Goal: Task Accomplishment & Management: Use online tool/utility

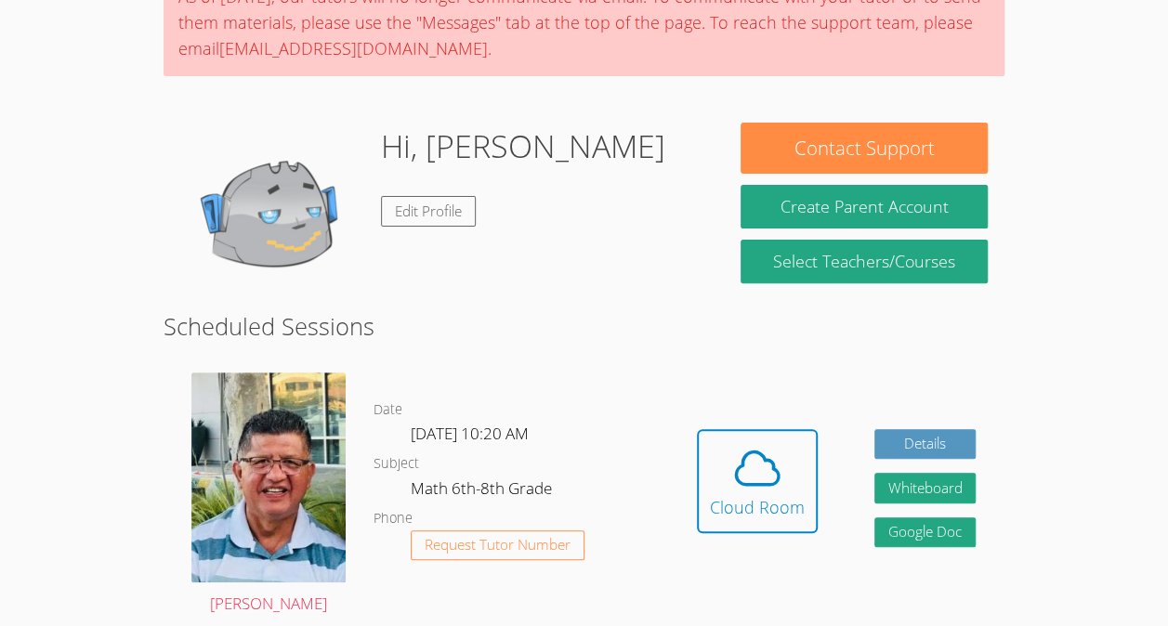
scroll to position [182, 0]
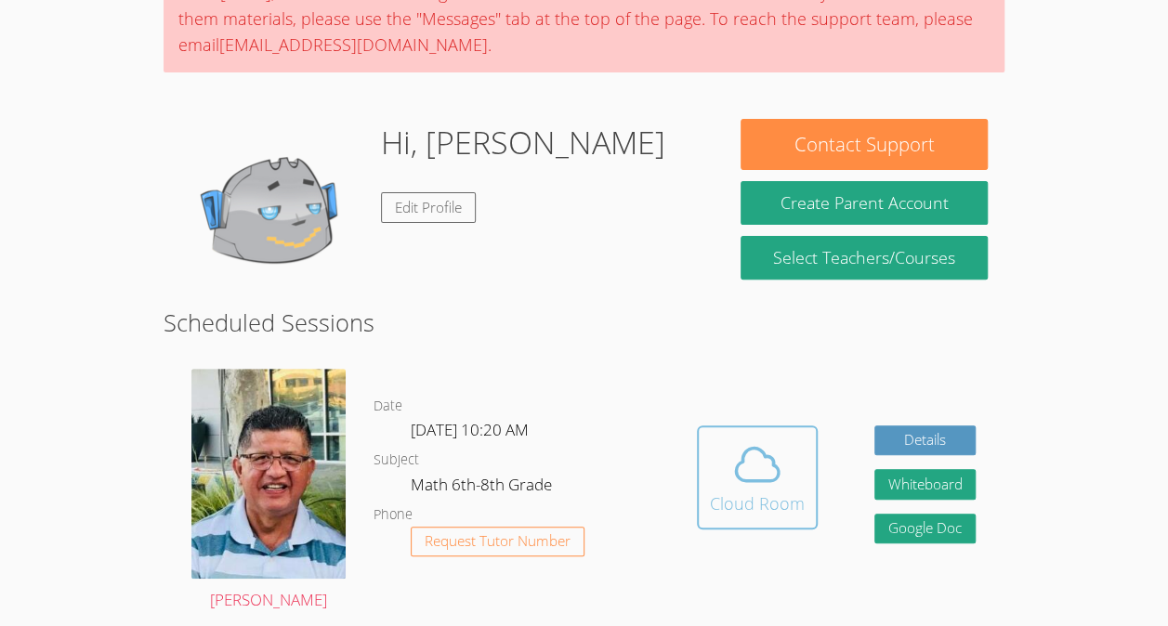
click at [774, 460] on icon at bounding box center [757, 465] width 52 height 52
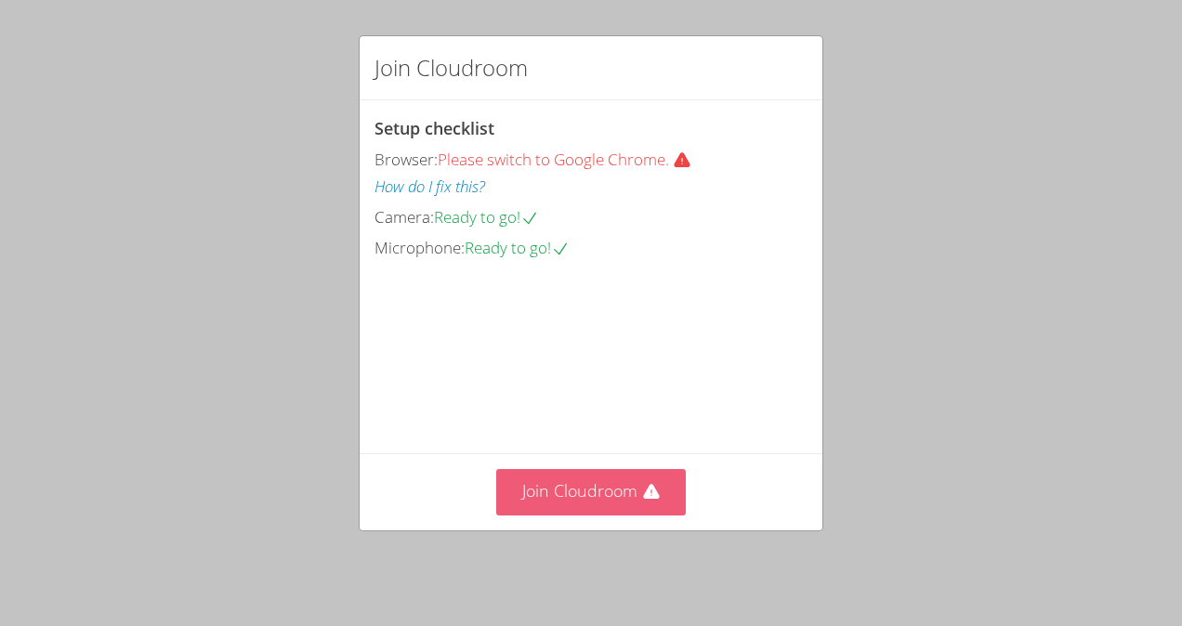
drag, startPoint x: 616, startPoint y: 470, endPoint x: 578, endPoint y: 515, distance: 58.7
click at [578, 515] on button "Join Cloudroom" at bounding box center [591, 492] width 191 height 46
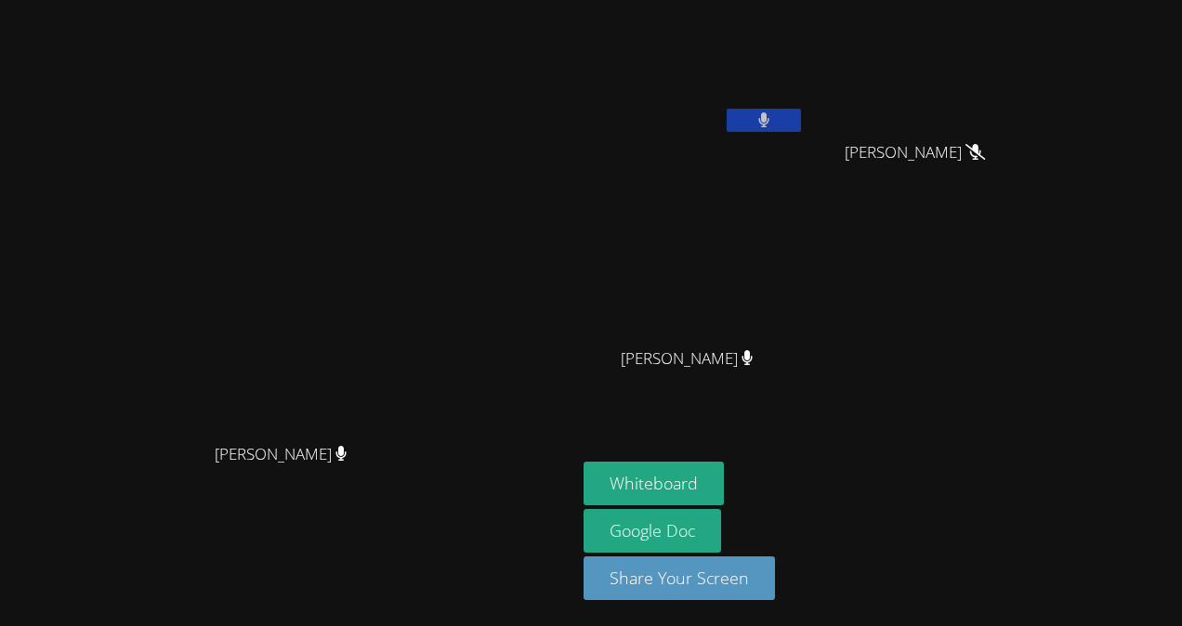
drag, startPoint x: 578, startPoint y: 515, endPoint x: 751, endPoint y: 203, distance: 356.9
click at [751, 203] on div "Jorge Calderon Jorge Calderon Michelle Castro Gomez Ana Morales Hernandez Ana M…" at bounding box center [591, 313] width 1182 height 626
click at [801, 125] on button at bounding box center [764, 120] width 74 height 23
click at [724, 469] on button "Whiteboard" at bounding box center [654, 484] width 140 height 44
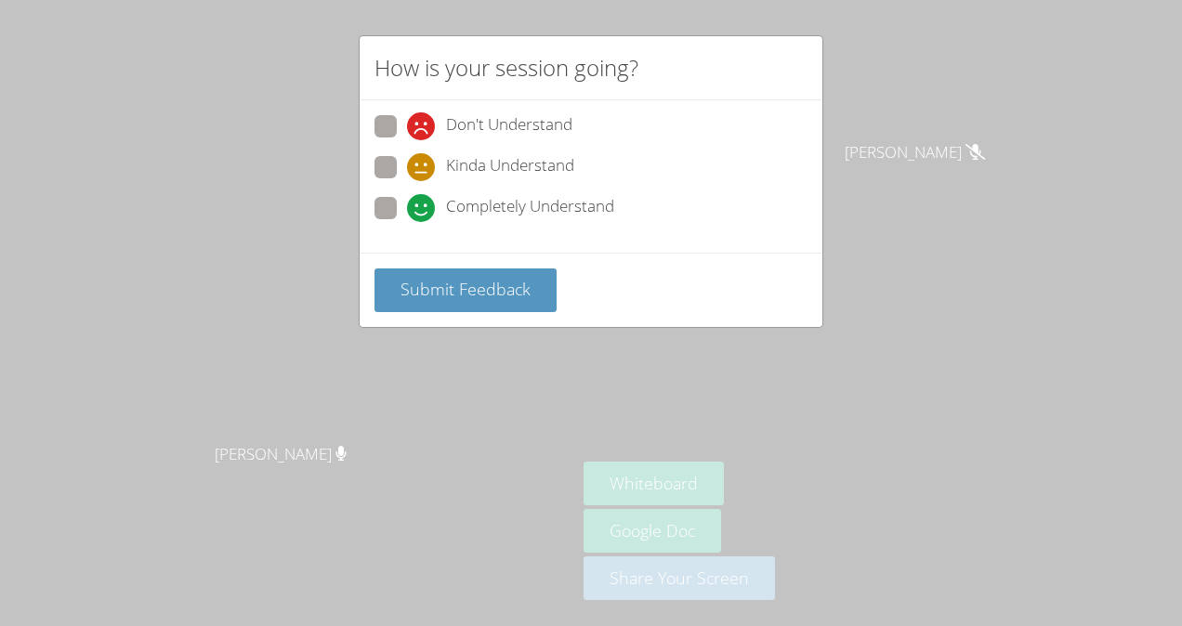
click at [407, 222] on span at bounding box center [407, 222] width 0 height 0
click at [407, 210] on input "Completely Understand" at bounding box center [415, 205] width 16 height 16
radio input "true"
click at [463, 278] on span "Submit Feedback" at bounding box center [466, 289] width 130 height 22
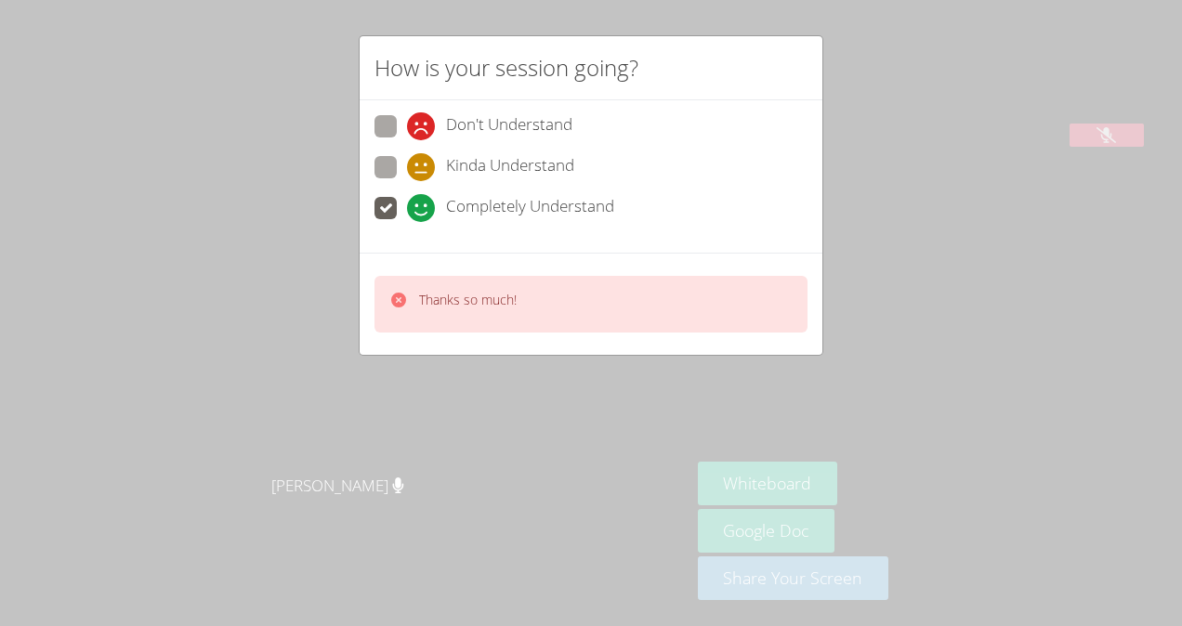
click at [907, 288] on div "How is your session going? Don't Understand Kinda Understand Completely Underst…" at bounding box center [591, 313] width 1182 height 626
